Goal: Transaction & Acquisition: Book appointment/travel/reservation

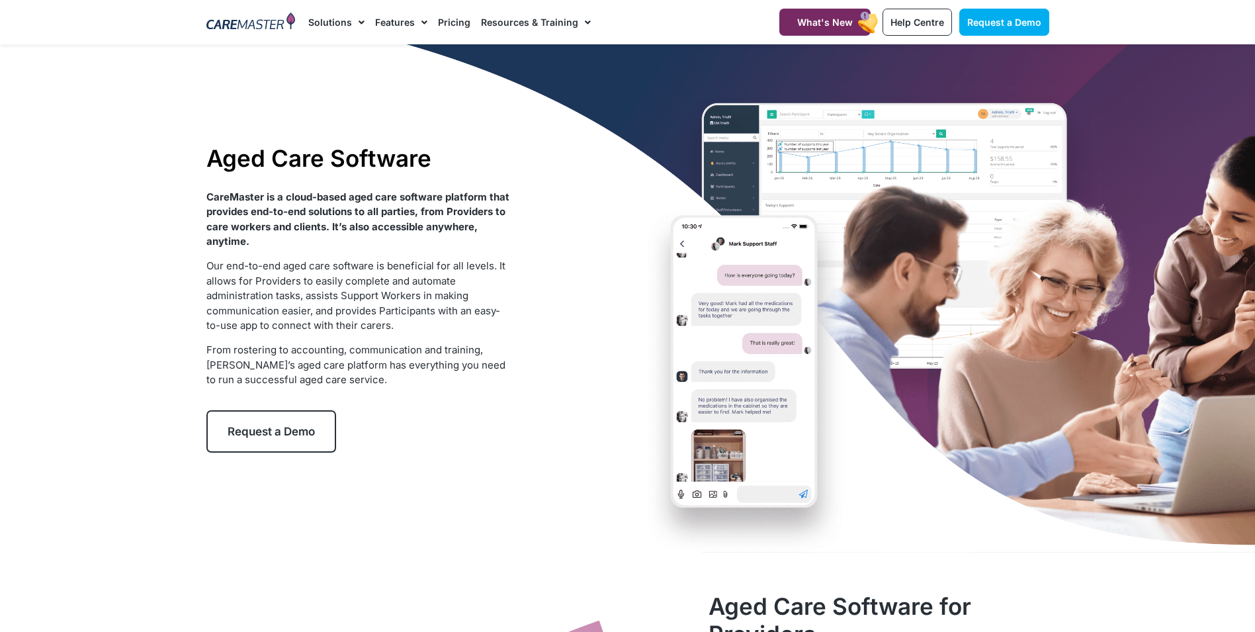
click at [764, 494] on div "Aged Care Software CareMaster is a cloud-based aged care software platform that…" at bounding box center [628, 298] width 856 height 508
click at [761, 490] on div "Aged Care Software CareMaster is a cloud-based aged care software platform that…" at bounding box center [628, 298] width 856 height 508
click at [790, 454] on div "Aged Care Software CareMaster is a cloud-based aged care software platform that…" at bounding box center [628, 298] width 856 height 508
click at [766, 486] on div "Aged Care Software CareMaster is a cloud-based aged care software platform that…" at bounding box center [628, 298] width 856 height 508
click at [762, 485] on div "Aged Care Software CareMaster is a cloud-based aged care software platform that…" at bounding box center [628, 298] width 856 height 508
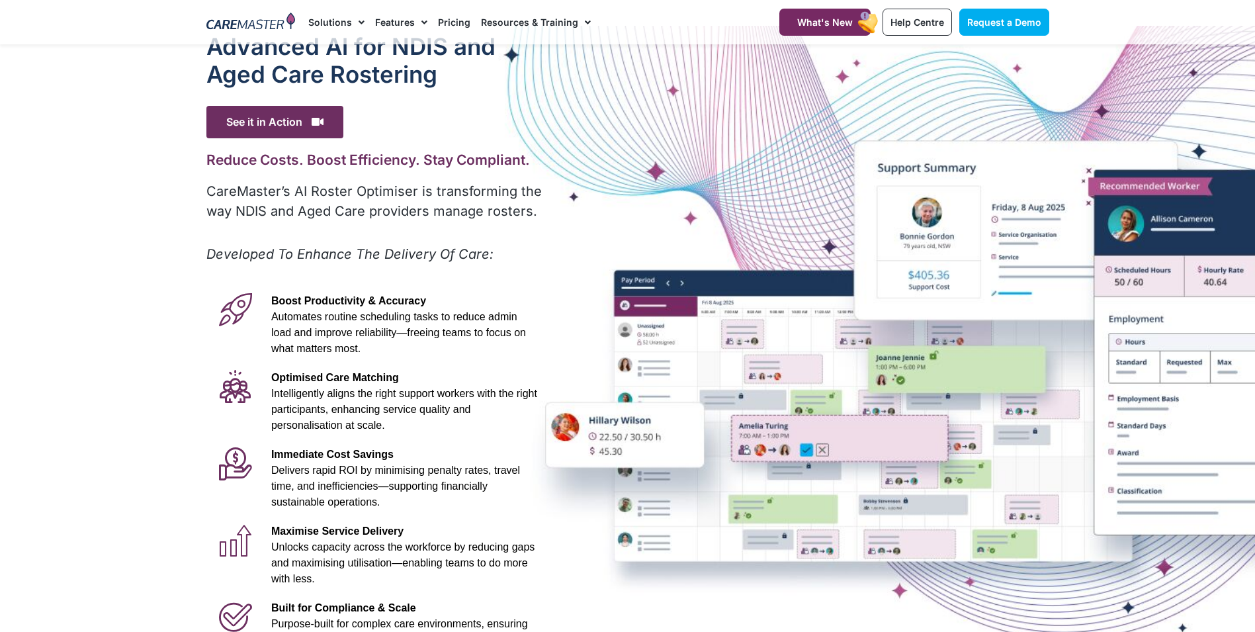
click at [1017, 317] on div "Advanced Al for NDIS and Aged Care Rostering See it in Action Video Player http…" at bounding box center [628, 351] width 856 height 651
click at [1184, 310] on div at bounding box center [627, 351] width 1255 height 651
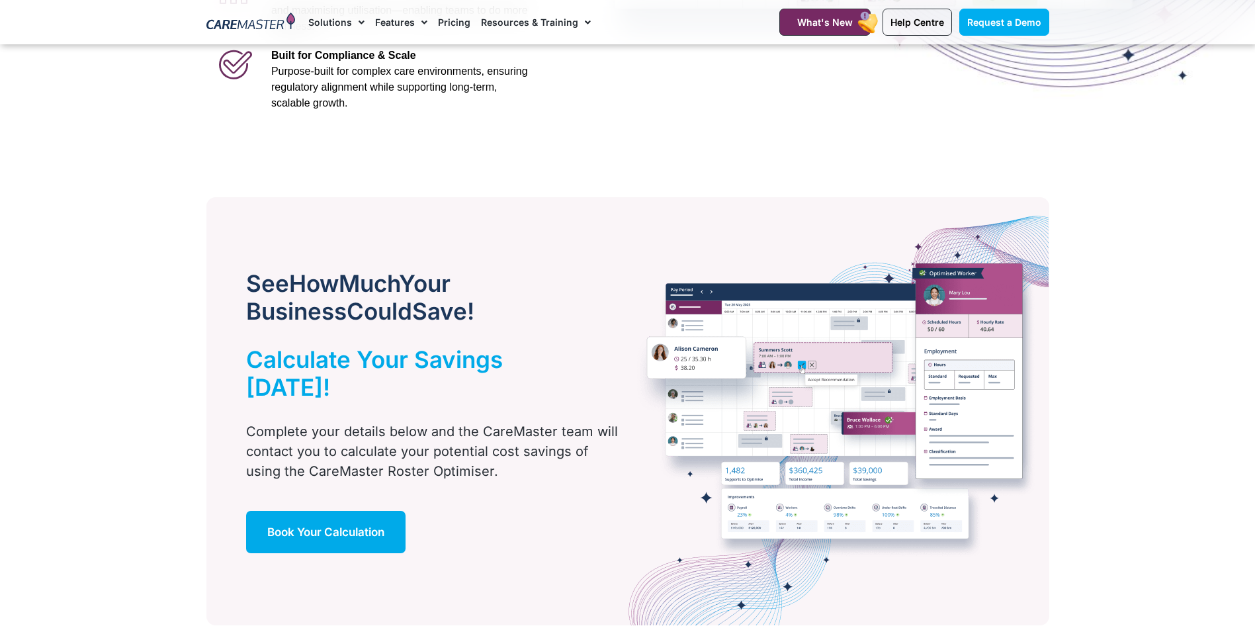
scroll to position [939, 0]
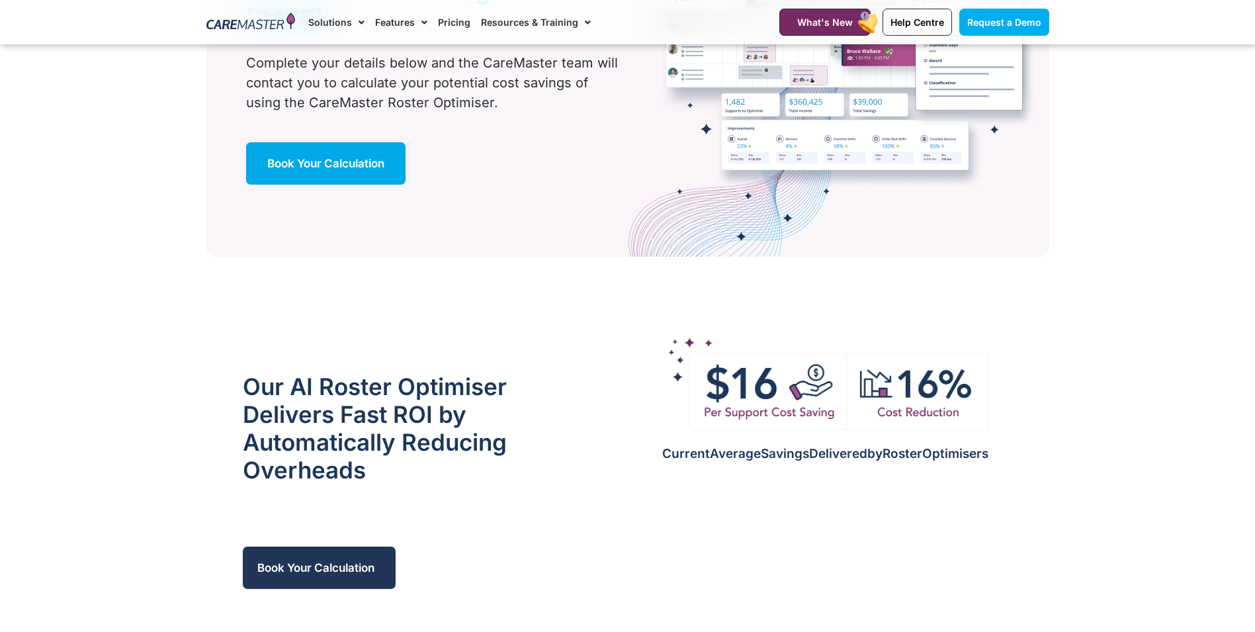
click at [333, 546] on link "Book Your Calculation" at bounding box center [319, 567] width 153 height 42
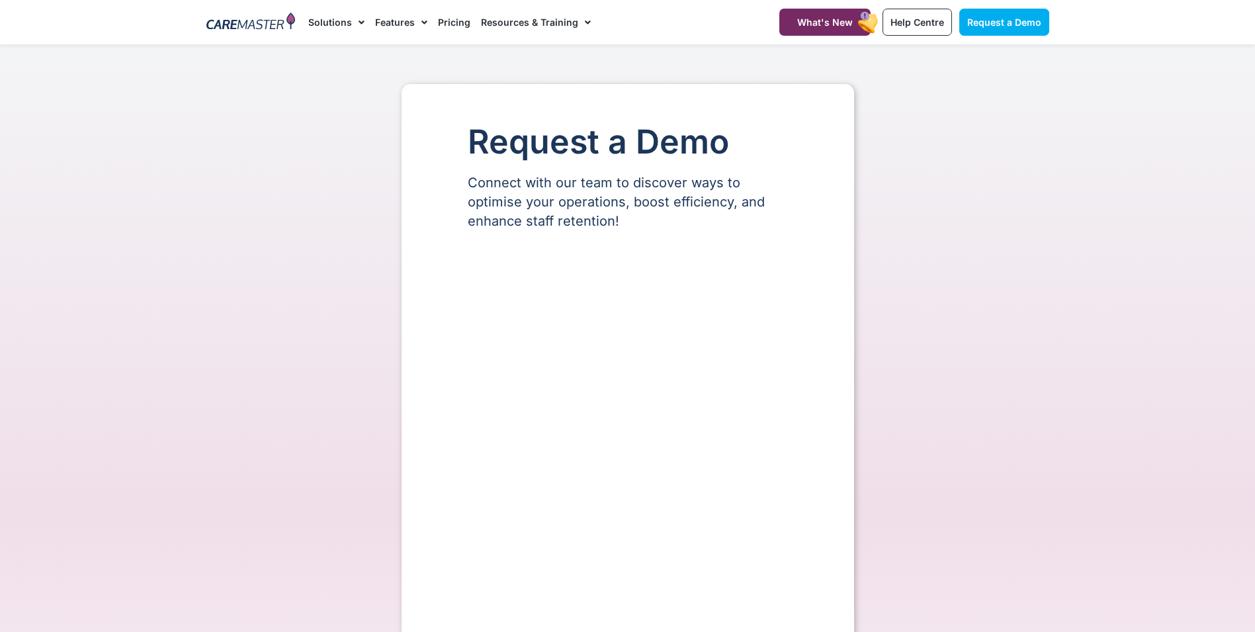
select select "**"
